Goal: Task Accomplishment & Management: Use online tool/utility

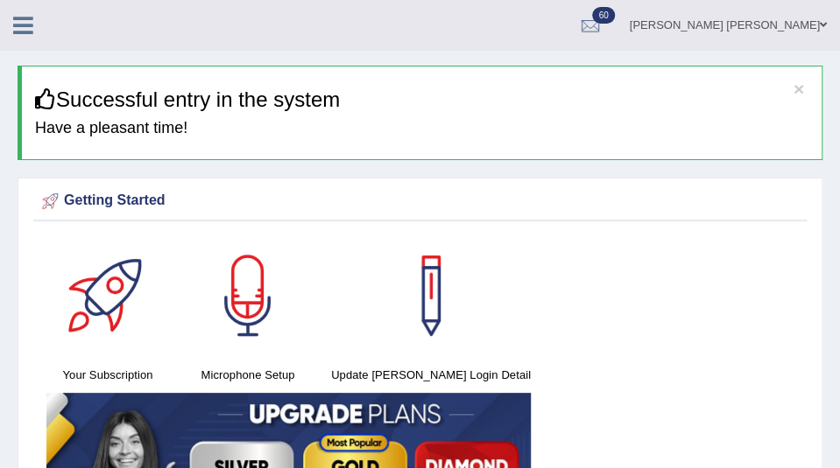
click at [23, 18] on icon at bounding box center [23, 25] width 20 height 23
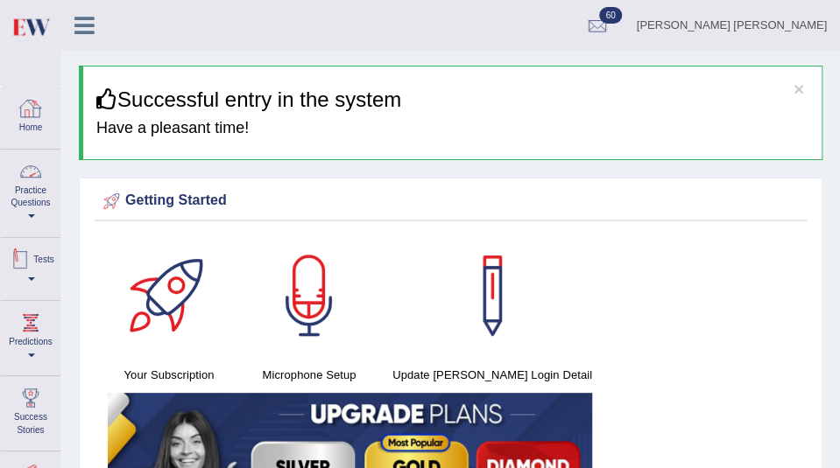
click at [31, 278] on link "Tests" at bounding box center [31, 266] width 60 height 57
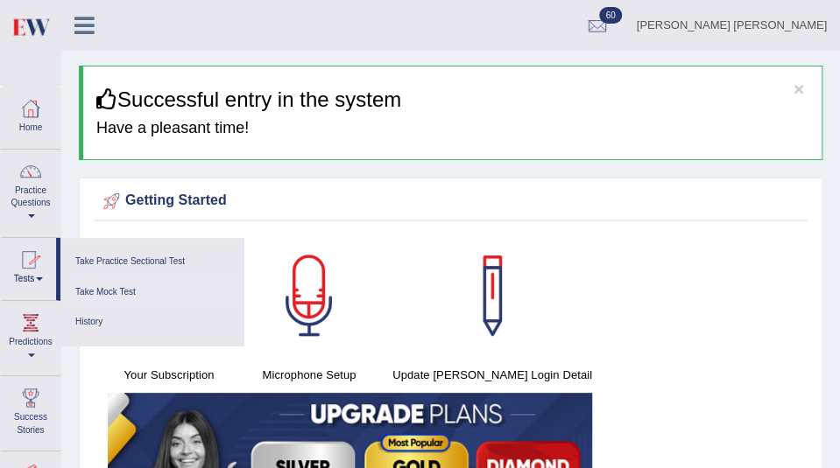
click at [90, 292] on link "Take Mock Test" at bounding box center [152, 293] width 166 height 31
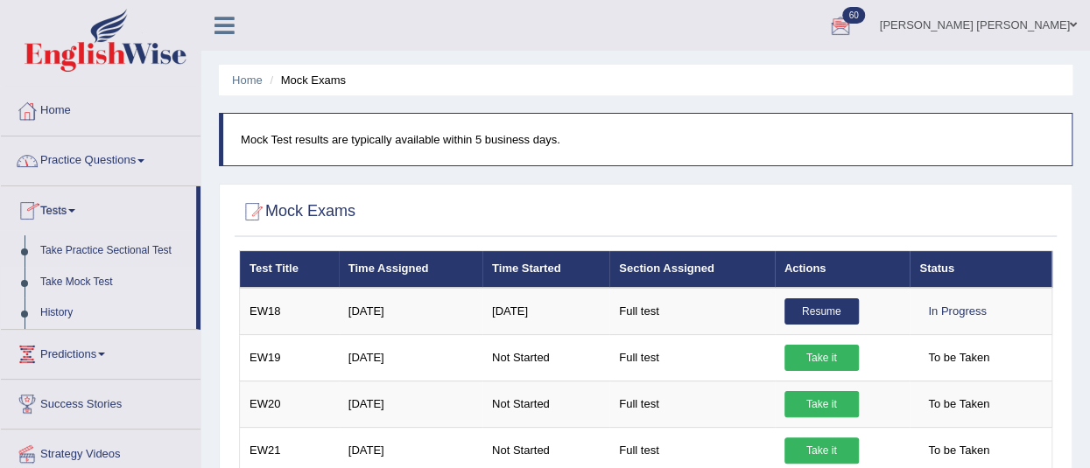
click at [54, 314] on link "History" at bounding box center [114, 314] width 164 height 32
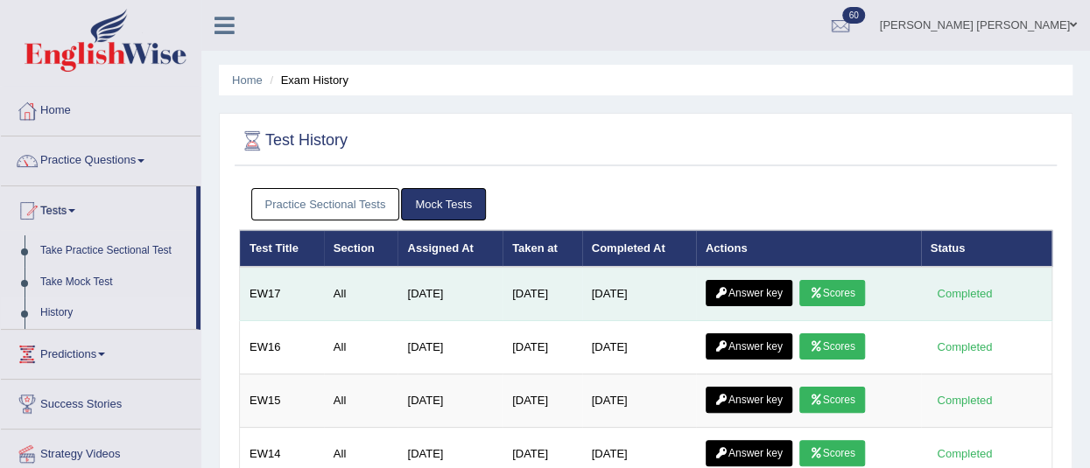
click at [822, 295] on icon at bounding box center [815, 293] width 13 height 11
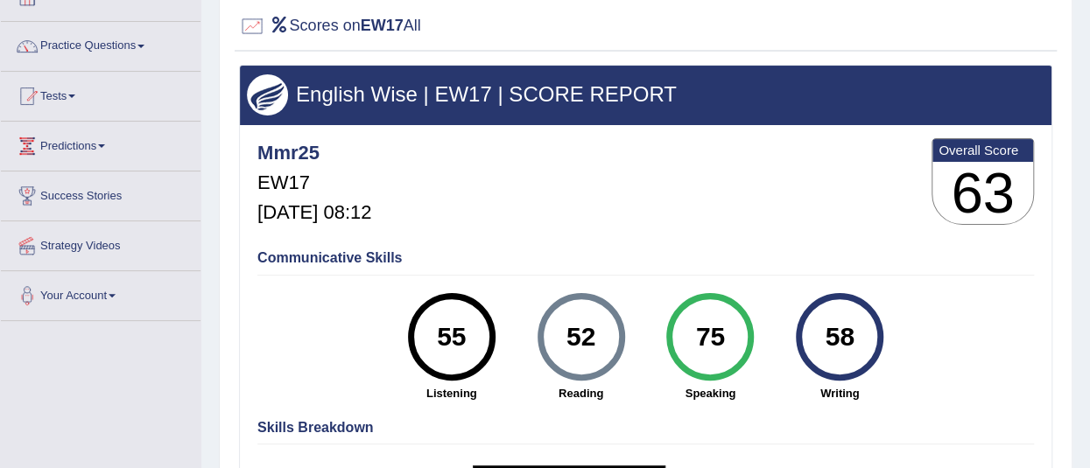
scroll to position [123, 0]
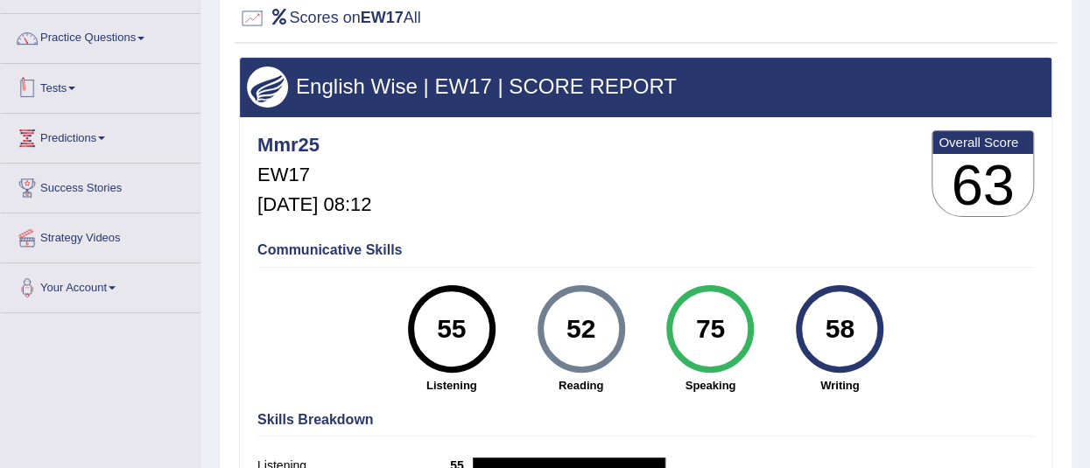
click at [70, 88] on link "Tests" at bounding box center [101, 86] width 200 height 44
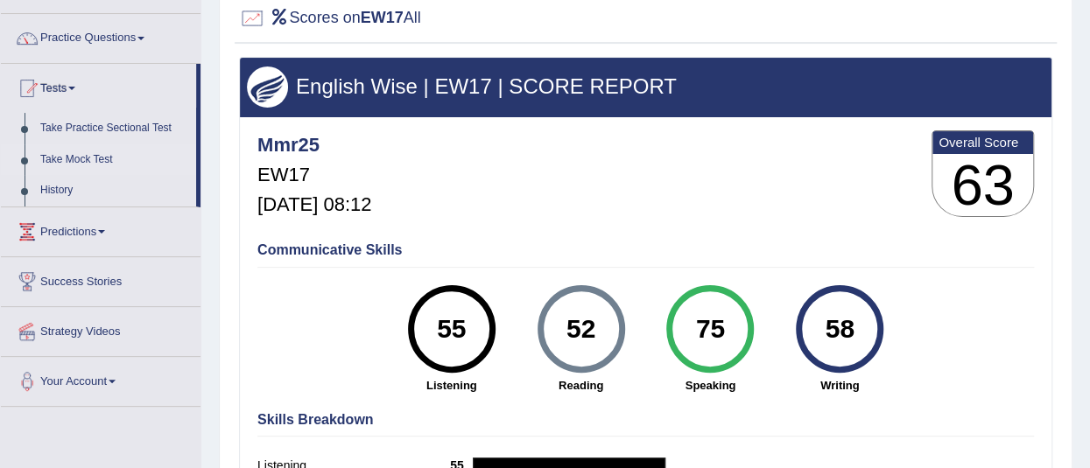
click at [81, 158] on link "Take Mock Test" at bounding box center [114, 160] width 164 height 32
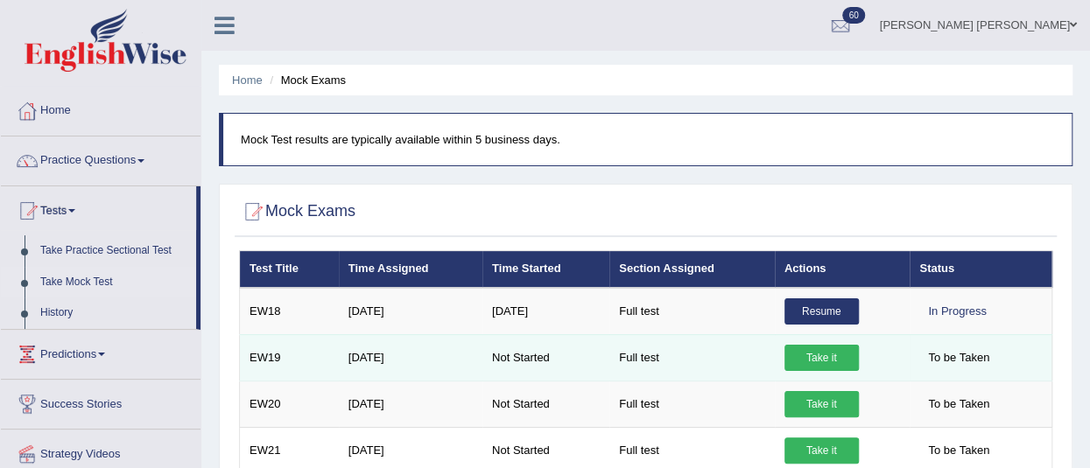
click at [820, 353] on link "Take it" at bounding box center [822, 358] width 74 height 26
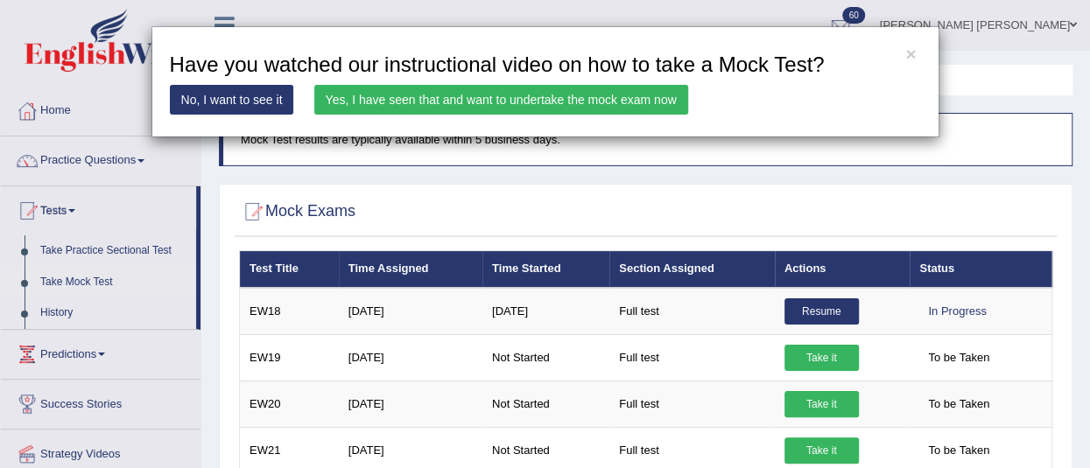
click at [510, 105] on link "Yes, I have seen that and want to undertake the mock exam now" at bounding box center [501, 100] width 374 height 30
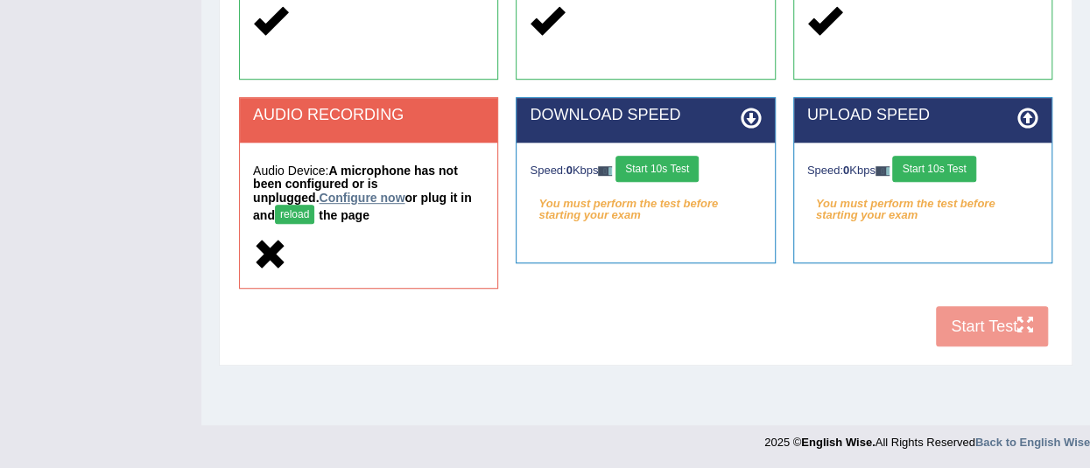
click at [319, 204] on link "Configure now" at bounding box center [362, 198] width 86 height 14
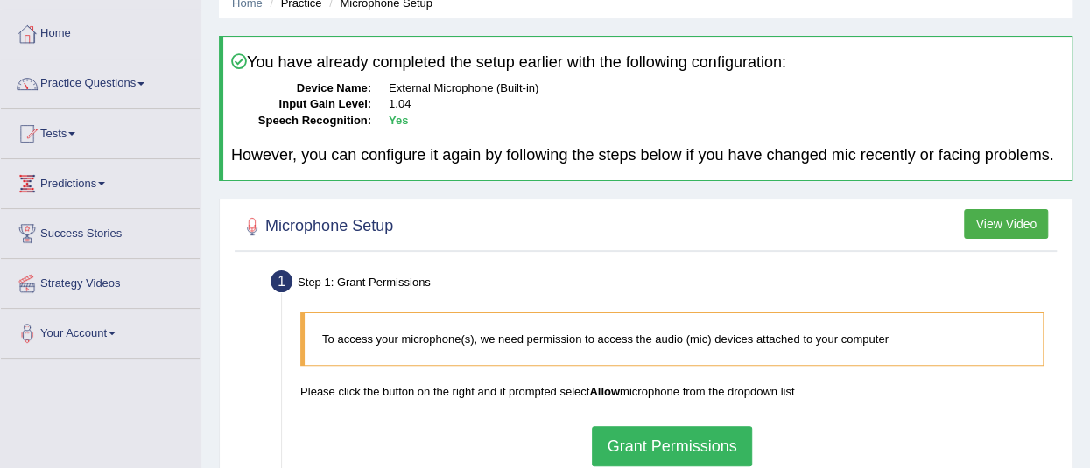
scroll to position [154, 0]
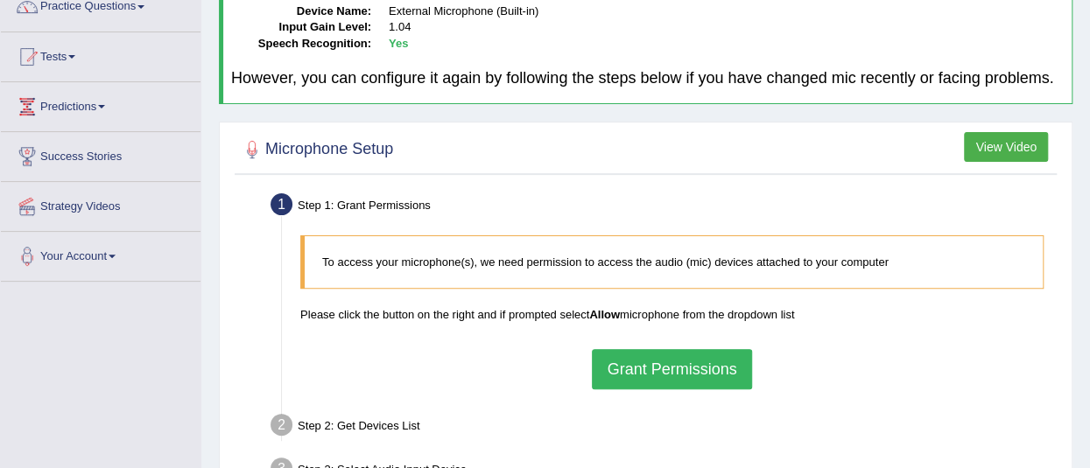
click at [704, 386] on button "Grant Permissions" at bounding box center [671, 369] width 159 height 40
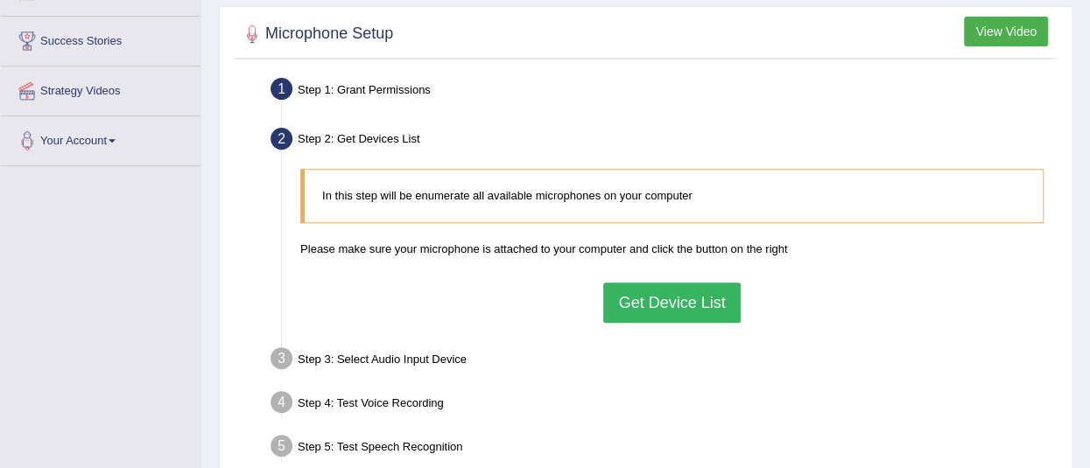
click at [711, 309] on button "Get Device List" at bounding box center [671, 303] width 137 height 40
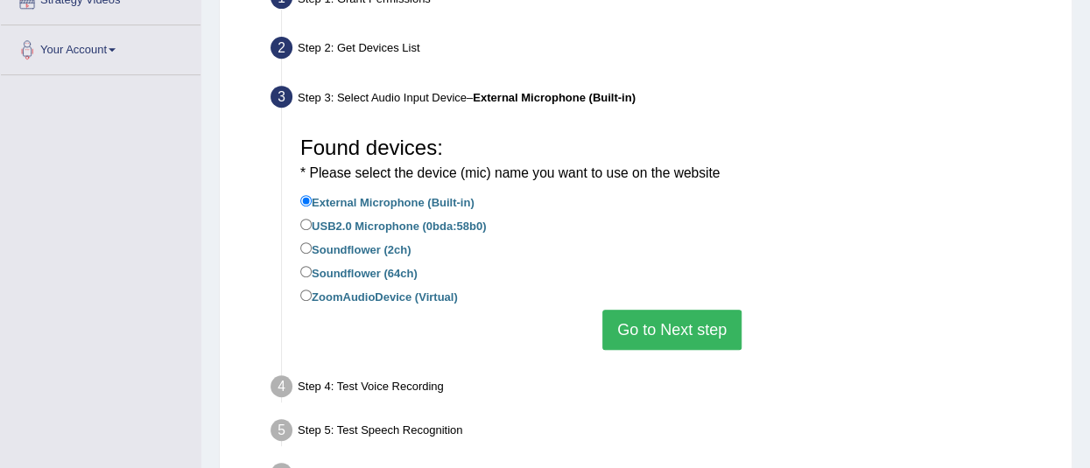
click at [708, 342] on button "Go to Next step" at bounding box center [671, 330] width 139 height 40
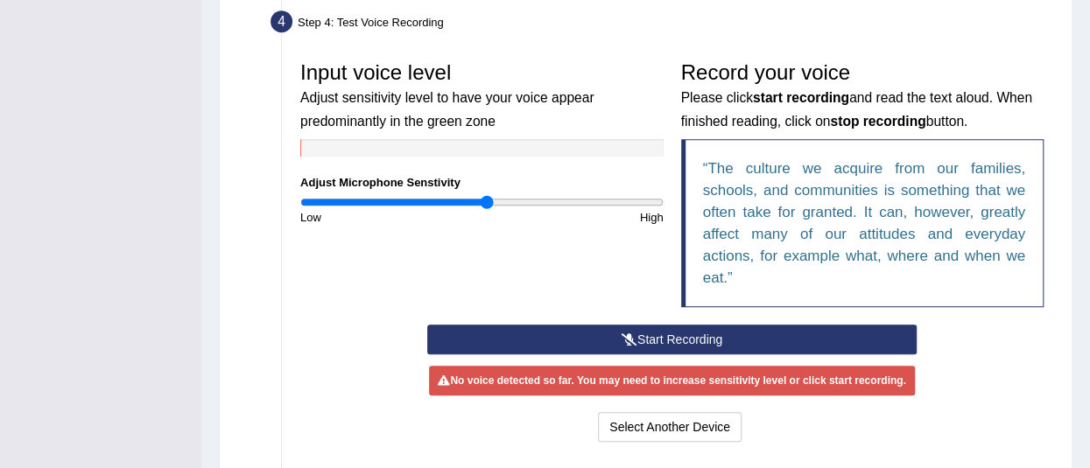
scroll to position [487, 0]
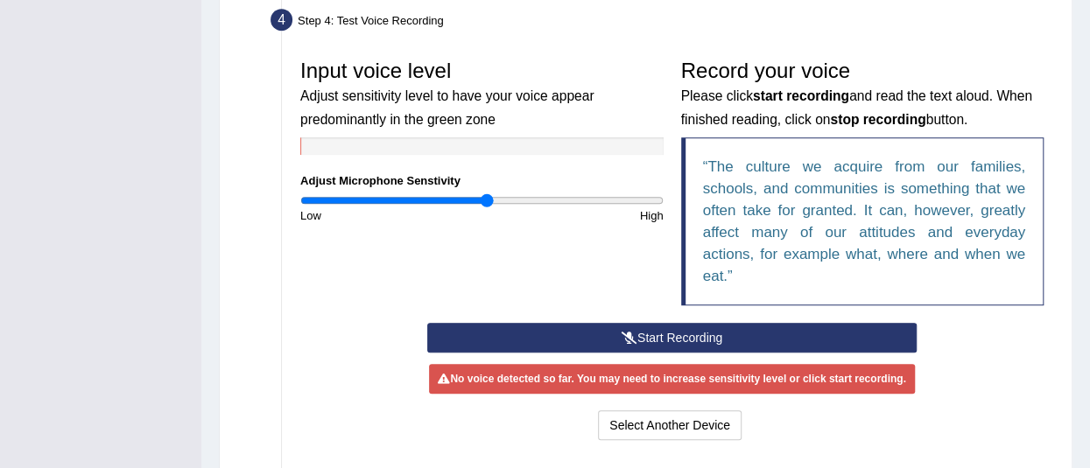
click at [669, 353] on button "Start Recording" at bounding box center [671, 338] width 489 height 30
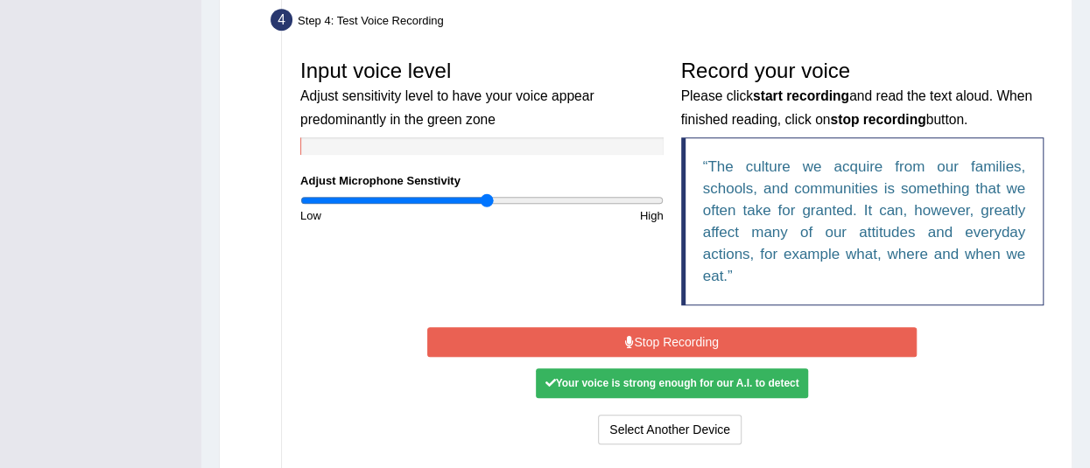
click at [669, 352] on button "Stop Recording" at bounding box center [671, 342] width 489 height 30
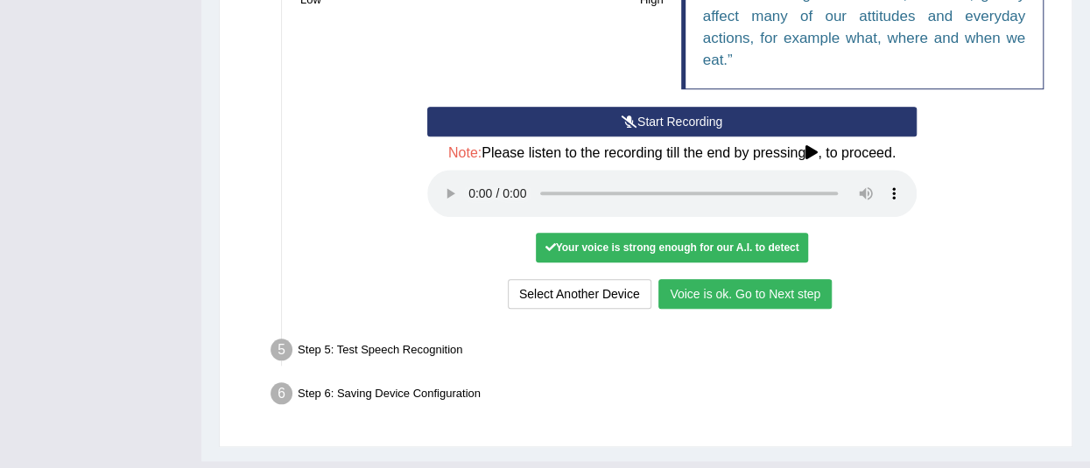
scroll to position [753, 0]
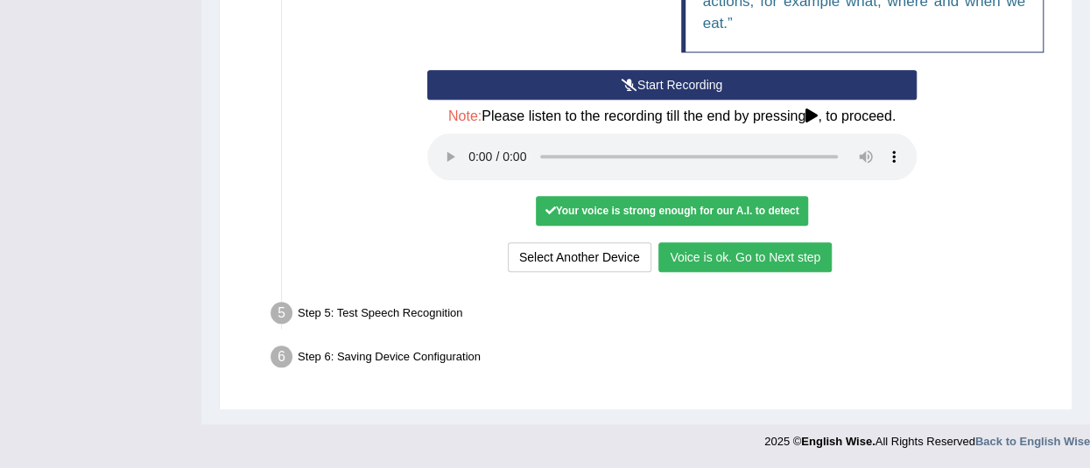
click at [705, 257] on button "Voice is ok. Go to Next step" at bounding box center [744, 258] width 173 height 30
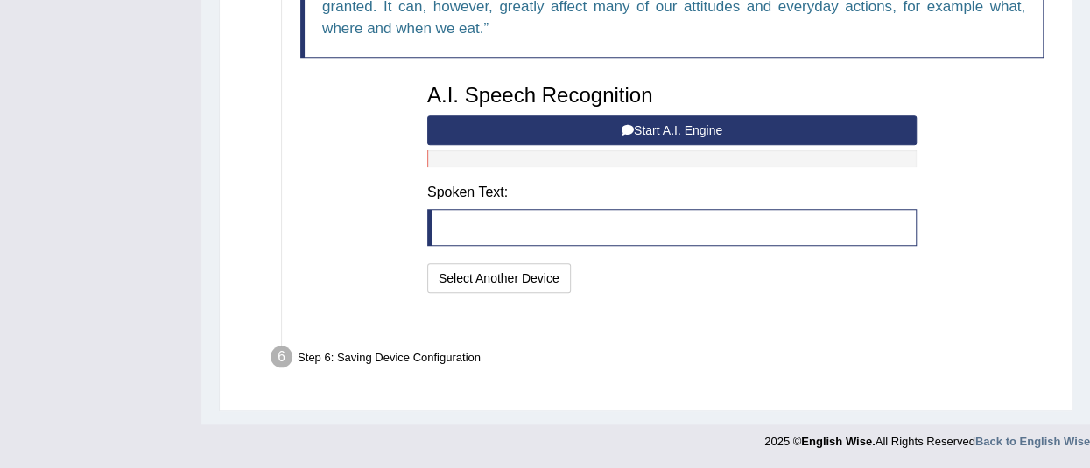
scroll to position [661, 0]
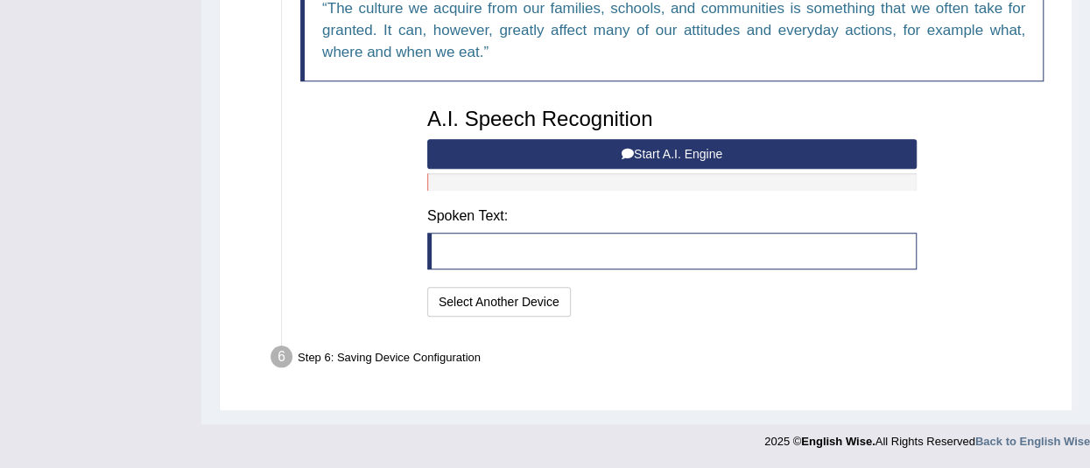
click at [542, 169] on button "Start A.I. Engine" at bounding box center [671, 154] width 489 height 30
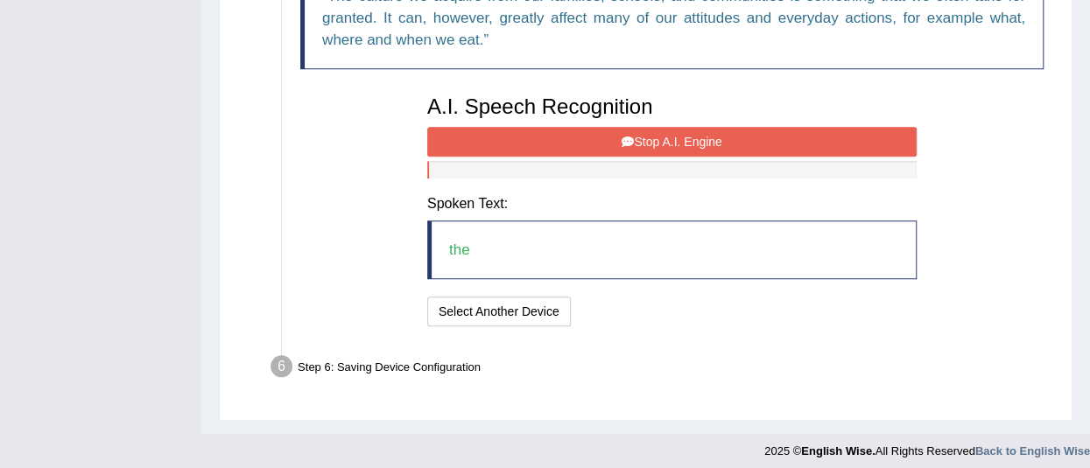
click at [540, 157] on button "Stop A.I. Engine" at bounding box center [671, 142] width 489 height 30
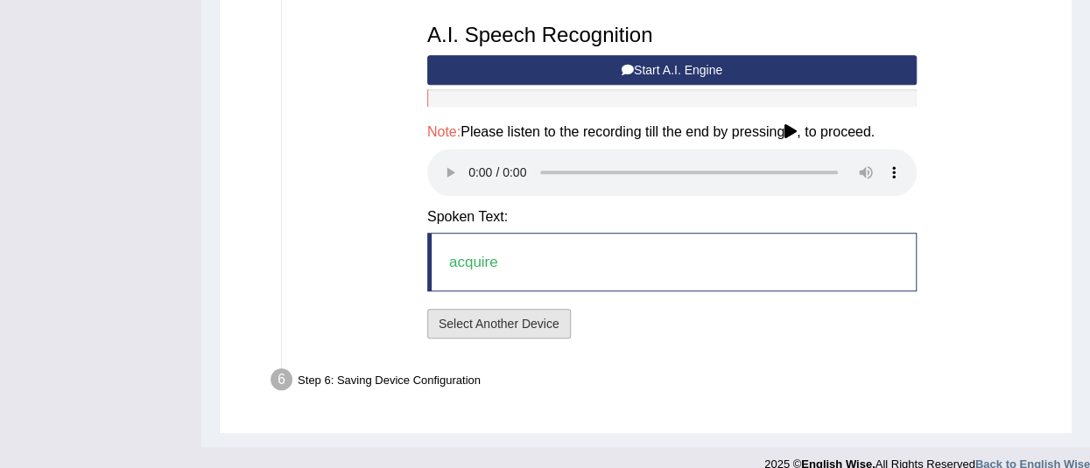
scroll to position [735, 0]
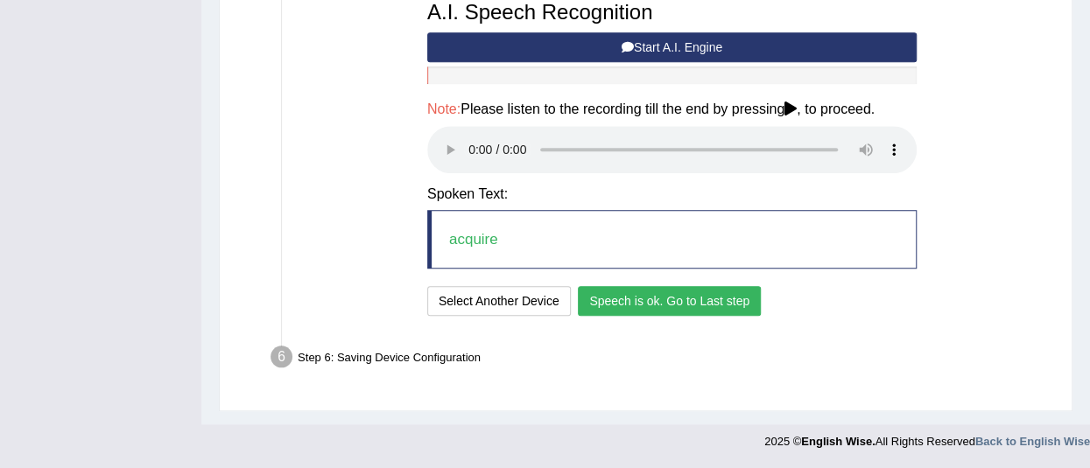
click at [707, 309] on button "Speech is ok. Go to Last step" at bounding box center [669, 301] width 183 height 30
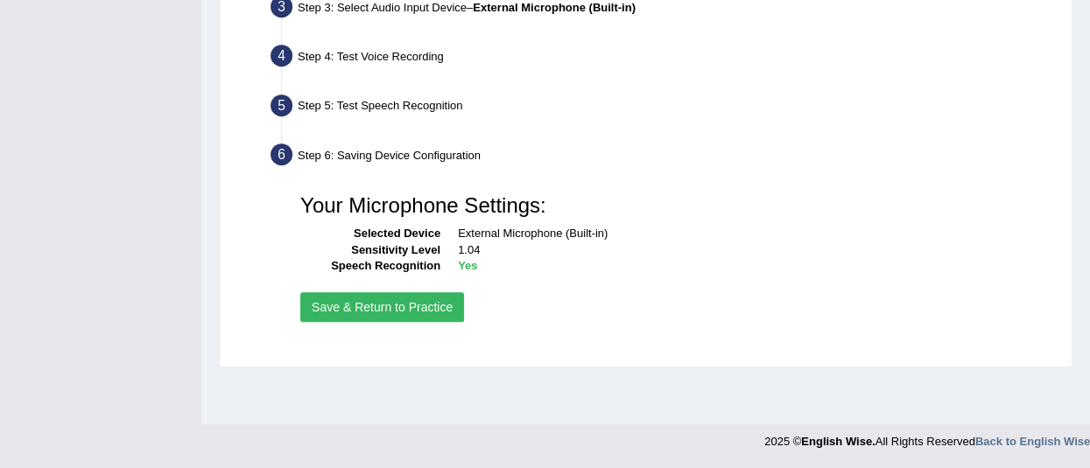
scroll to position [450, 0]
click at [353, 323] on button "Save & Return to Practice" at bounding box center [382, 308] width 164 height 30
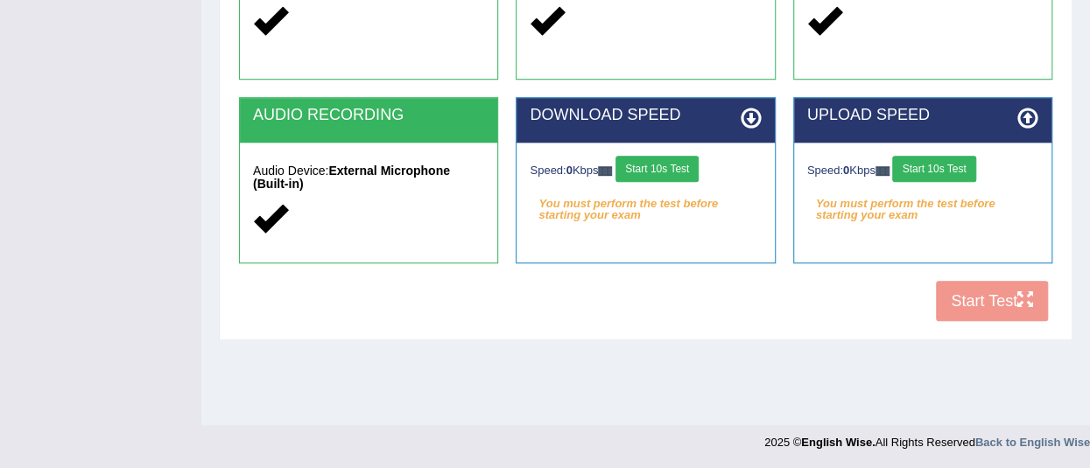
click at [677, 170] on button "Start 10s Test" at bounding box center [657, 169] width 83 height 26
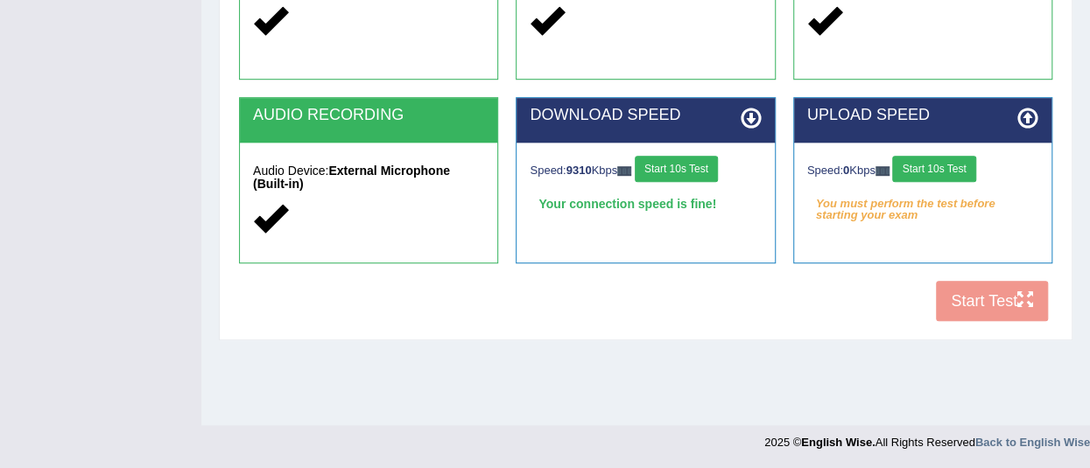
click at [923, 169] on button "Start 10s Test" at bounding box center [933, 169] width 83 height 26
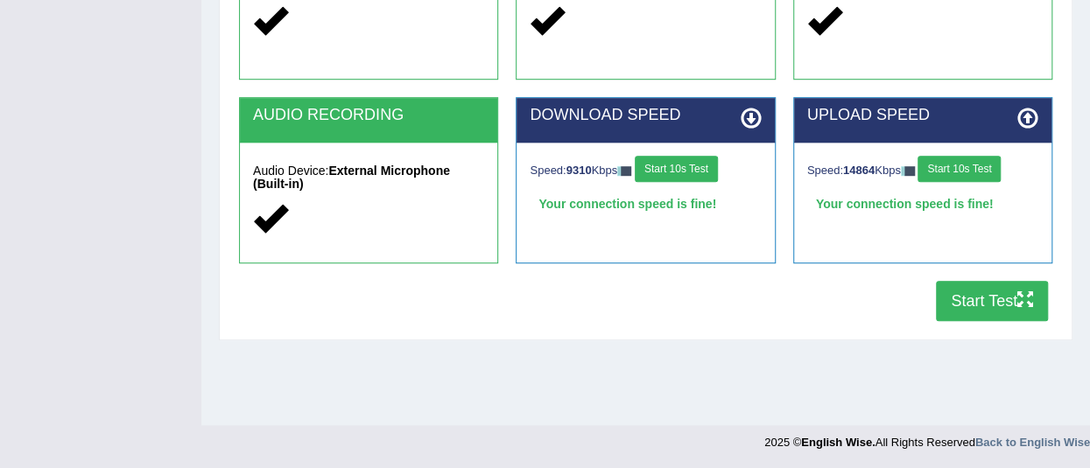
click at [981, 304] on button "Start Test" at bounding box center [992, 301] width 112 height 40
